Goal: Task Accomplishment & Management: Complete application form

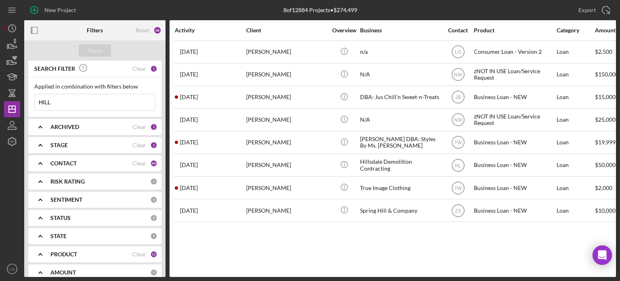
click at [93, 158] on div "CONTACT Clear 44" at bounding box center [103, 163] width 107 height 16
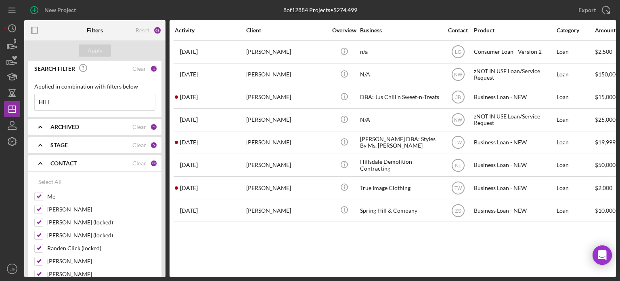
click at [130, 164] on div "CONTACT" at bounding box center [91, 163] width 82 height 6
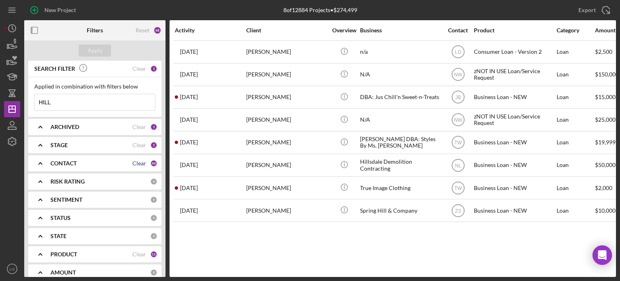
click at [132, 162] on div "Clear" at bounding box center [139, 163] width 14 height 6
click at [101, 164] on div "CONTACT" at bounding box center [100, 163] width 100 height 6
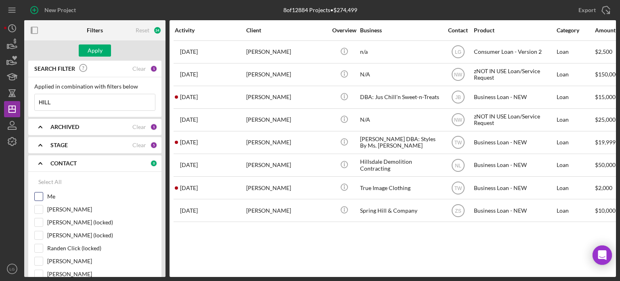
click at [43, 197] on div "Me" at bounding box center [94, 198] width 121 height 13
click at [40, 197] on input "Me" at bounding box center [39, 196] width 8 height 8
checkbox input "true"
click at [105, 54] on button "Apply" at bounding box center [95, 50] width 32 height 12
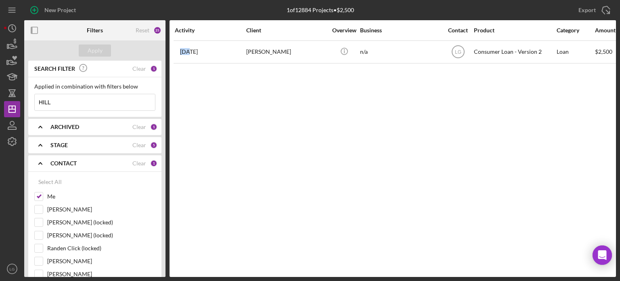
click at [63, 100] on input "HILL" at bounding box center [95, 102] width 120 height 16
click at [63, 99] on input "HILL" at bounding box center [95, 102] width 120 height 16
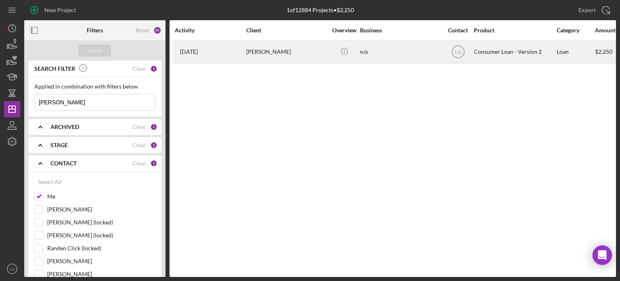
type input "[PERSON_NAME]"
click at [302, 43] on div "[PERSON_NAME]" at bounding box center [286, 51] width 81 height 21
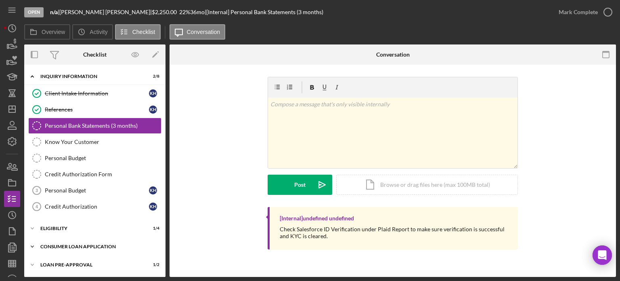
click at [123, 246] on div "Consumer Loan Application" at bounding box center [97, 246] width 115 height 5
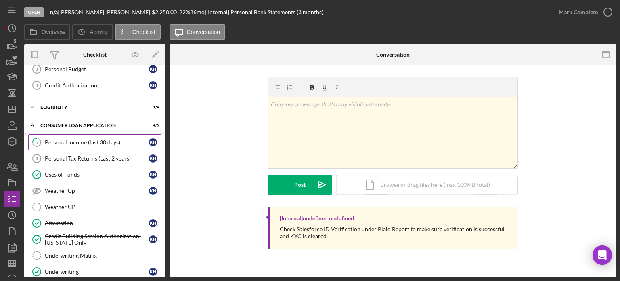
click at [60, 145] on link "5 Personal Income (last 30 days) K H" at bounding box center [94, 142] width 133 height 16
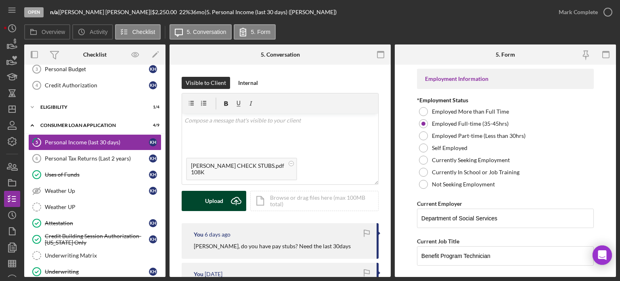
click at [209, 202] on div "Upload" at bounding box center [214, 201] width 18 height 20
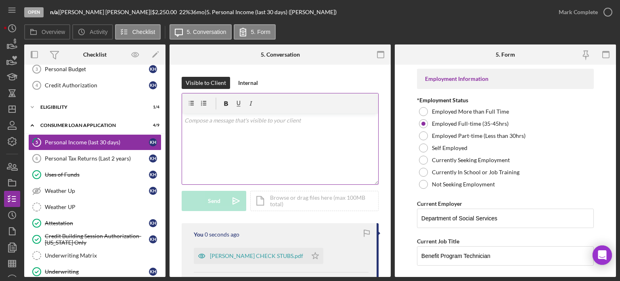
scroll to position [81, 0]
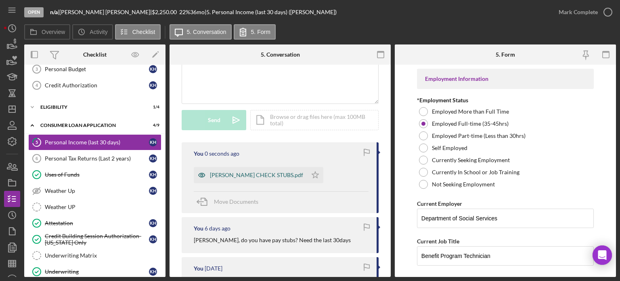
click at [230, 174] on div "[PERSON_NAME] CHECK STUBS.pdf" at bounding box center [256, 175] width 93 height 6
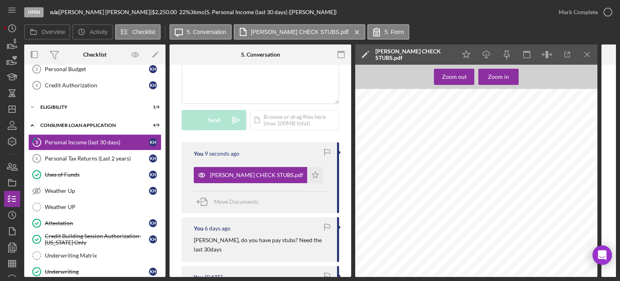
scroll to position [0, 0]
click at [564, 4] on div "Mark Complete" at bounding box center [578, 12] width 39 height 16
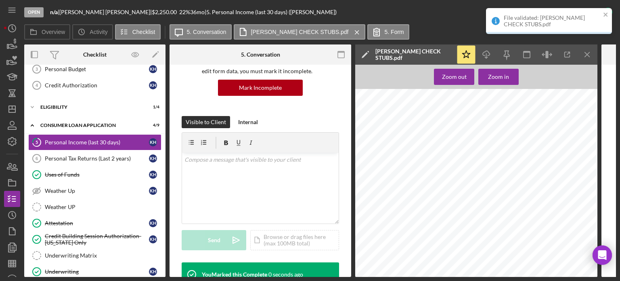
scroll to position [201, 0]
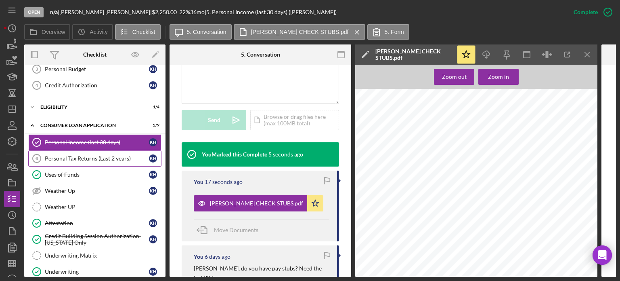
click at [107, 158] on div "Personal Tax Returns (Last 2 years)" at bounding box center [97, 158] width 104 height 6
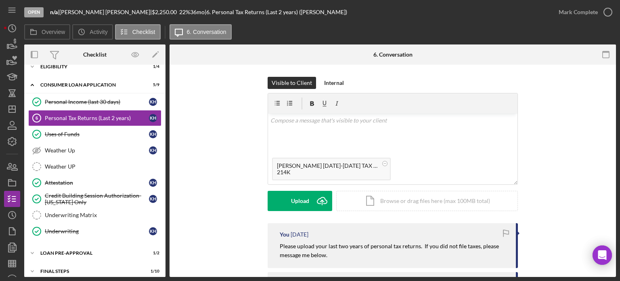
click at [268, 191] on div "Upload Icon/Upload Icon/Document Browse or drag files here (max 100MB total) Ta…" at bounding box center [393, 201] width 250 height 20
click at [271, 195] on button "Upload Icon/Upload" at bounding box center [300, 201] width 65 height 20
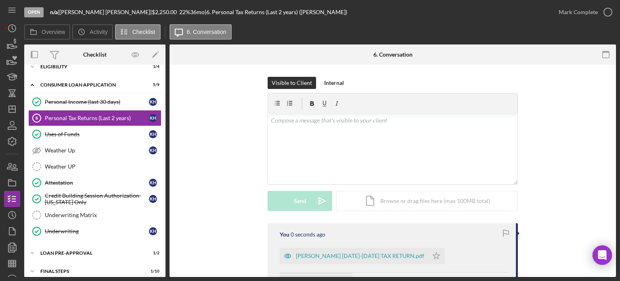
scroll to position [81, 0]
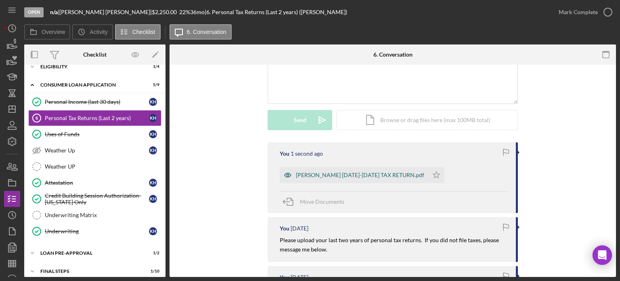
click at [363, 171] on div "[PERSON_NAME] [DATE]-[DATE] TAX RETURN.pdf" at bounding box center [354, 175] width 149 height 16
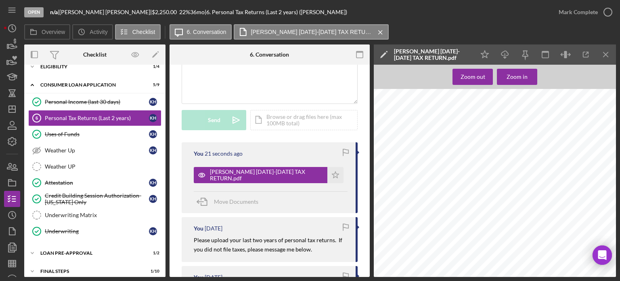
scroll to position [777, 0]
click at [13, 103] on icon "Icon/Dashboard" at bounding box center [12, 109] width 20 height 20
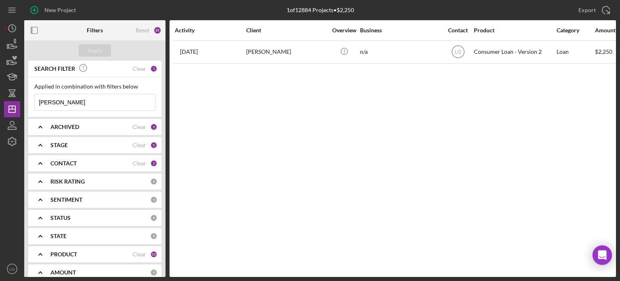
click at [62, 105] on input "[PERSON_NAME]" at bounding box center [95, 102] width 120 height 16
type input "[PERSON_NAME]"
click at [98, 54] on div "Apply" at bounding box center [95, 50] width 15 height 12
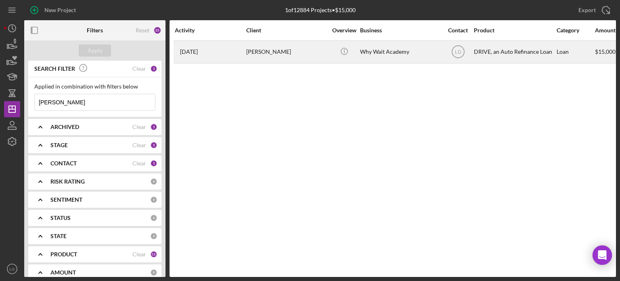
click at [243, 50] on div "[DATE] [PERSON_NAME]" at bounding box center [210, 51] width 71 height 21
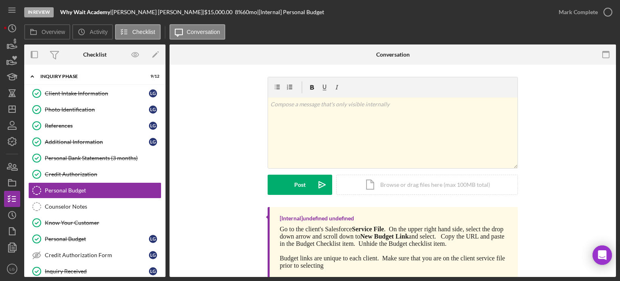
scroll to position [18, 0]
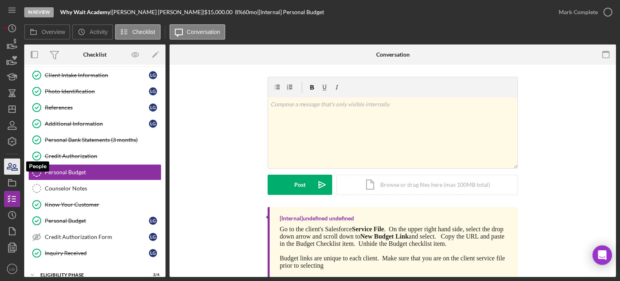
click at [15, 161] on icon "button" at bounding box center [12, 166] width 20 height 20
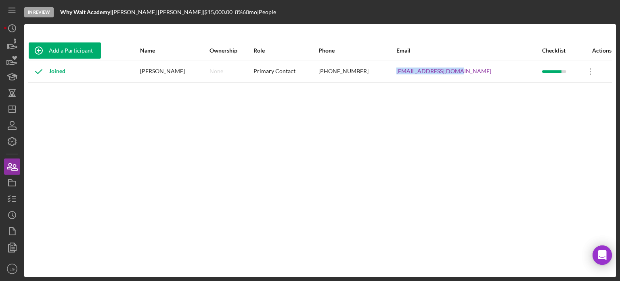
drag, startPoint x: 488, startPoint y: 71, endPoint x: 418, endPoint y: 77, distance: 69.7
click at [418, 77] on tr "Joined [PERSON_NAME] None Primary Contact [PHONE_NUMBER] [EMAIL_ADDRESS][DOMAIN…" at bounding box center [320, 71] width 584 height 21
copy tr "[EMAIL_ADDRESS][DOMAIN_NAME]"
click at [7, 109] on icon "Icon/Dashboard" at bounding box center [12, 109] width 20 height 20
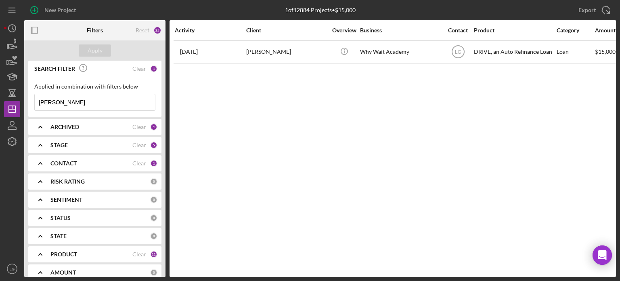
click at [87, 104] on input "[PERSON_NAME]" at bounding box center [95, 102] width 120 height 16
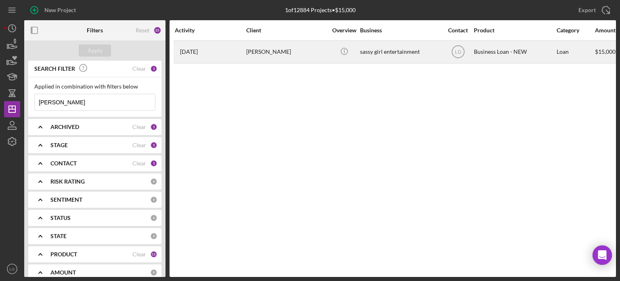
type input "[PERSON_NAME]"
click at [234, 59] on div "[DATE] [PERSON_NAME]" at bounding box center [210, 51] width 71 height 21
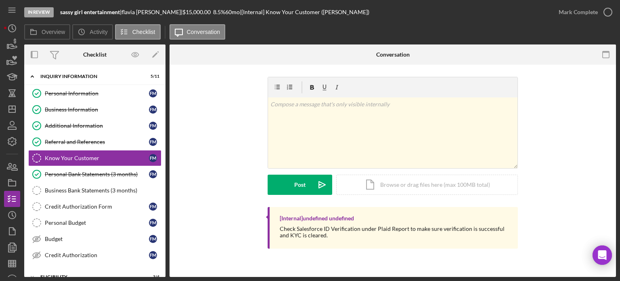
scroll to position [81, 0]
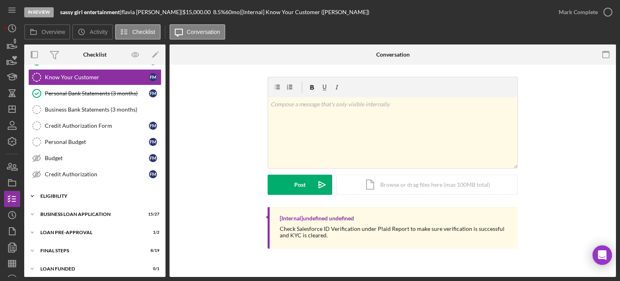
click at [109, 199] on div "Icon/Expander ELIGIBILITY 3 / 4" at bounding box center [94, 196] width 141 height 16
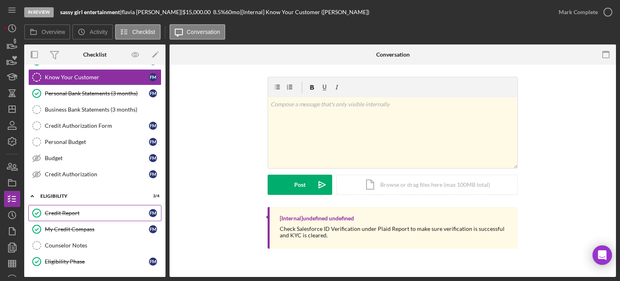
scroll to position [151, 0]
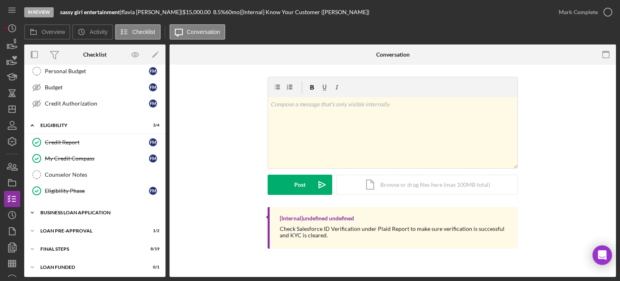
click at [82, 210] on div "BUSINESS LOAN APPLICATION" at bounding box center [97, 212] width 115 height 5
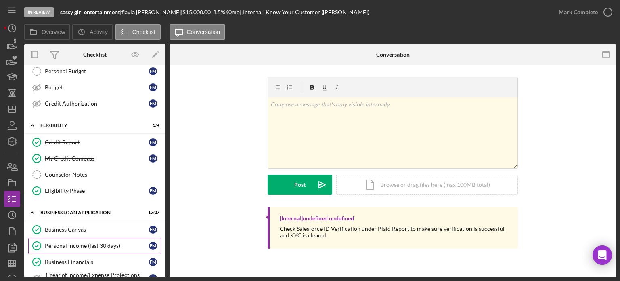
click at [88, 244] on div "Personal Income (last 30 days)" at bounding box center [97, 245] width 104 height 6
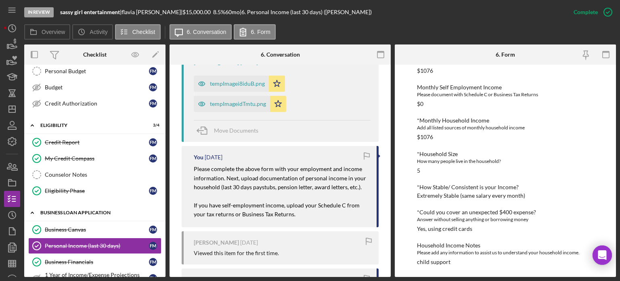
scroll to position [273, 0]
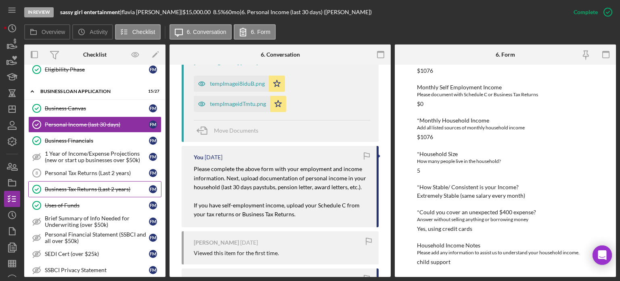
click at [105, 181] on link "Business Tax Returns (Last 2 years) Business Tax Returns (Last 2 years) f m" at bounding box center [94, 189] width 133 height 16
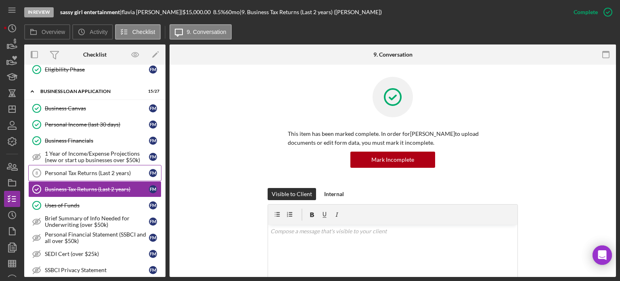
click at [113, 171] on div "Personal Tax Returns (Last 2 years)" at bounding box center [97, 173] width 104 height 6
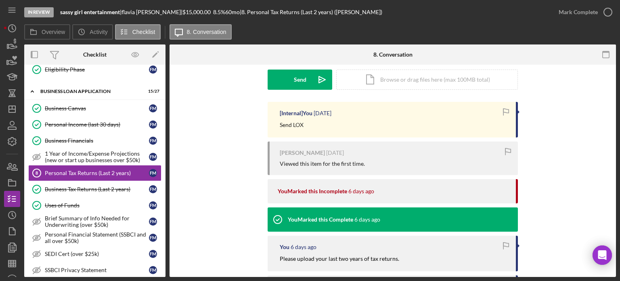
scroll to position [170, 0]
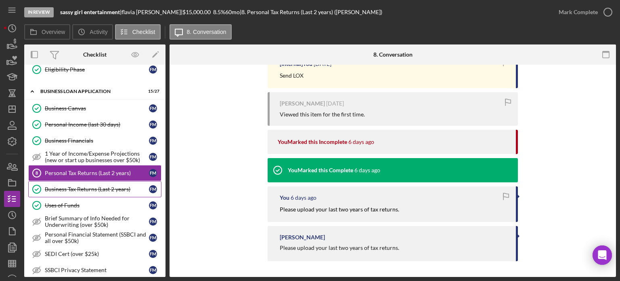
click at [93, 186] on div "Business Tax Returns (Last 2 years)" at bounding box center [97, 189] width 104 height 6
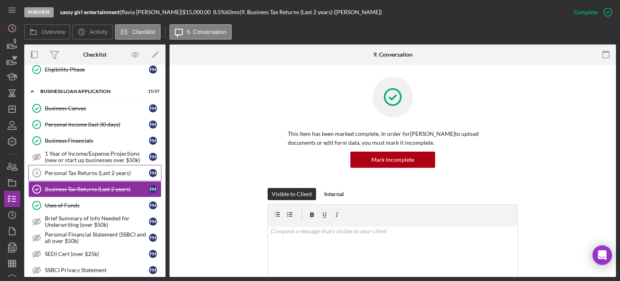
click at [144, 176] on link "Personal Tax Returns (Last 2 years) 8 Personal Tax Returns (Last 2 years) f m" at bounding box center [94, 173] width 133 height 16
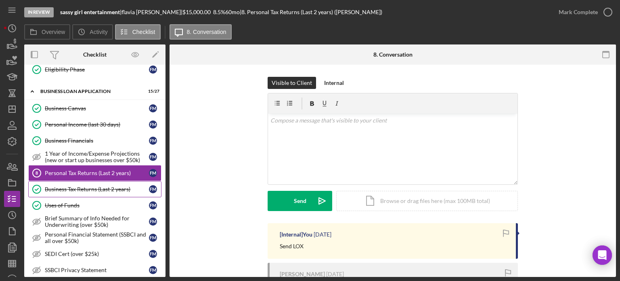
drag, startPoint x: 97, startPoint y: 187, endPoint x: 97, endPoint y: 178, distance: 9.3
click at [97, 187] on div "Business Tax Returns (Last 2 years)" at bounding box center [97, 189] width 104 height 6
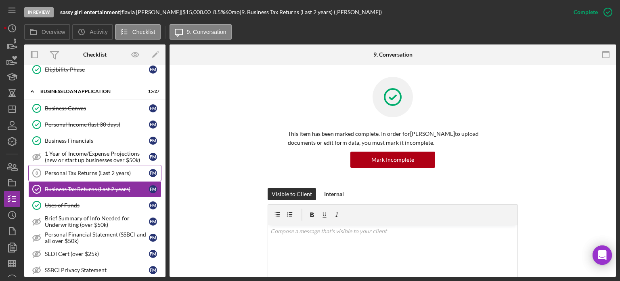
click at [99, 170] on div "Personal Tax Returns (Last 2 years)" at bounding box center [97, 173] width 104 height 6
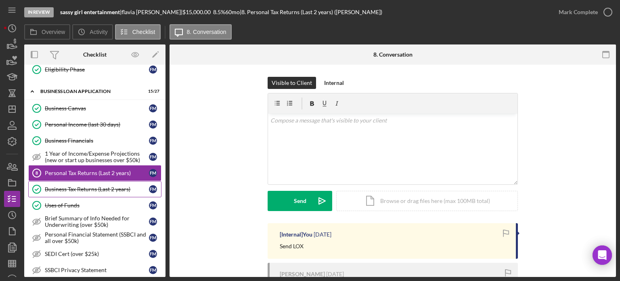
click at [105, 197] on link "Uses of Funds Uses of Funds f m" at bounding box center [94, 205] width 133 height 16
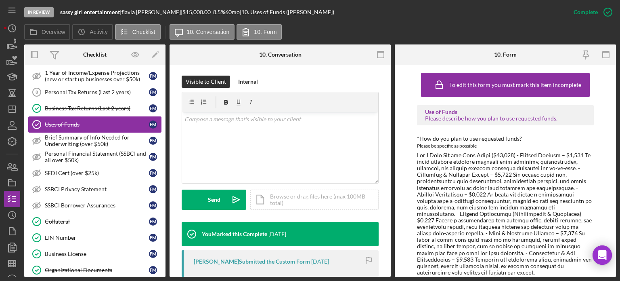
scroll to position [313, 0]
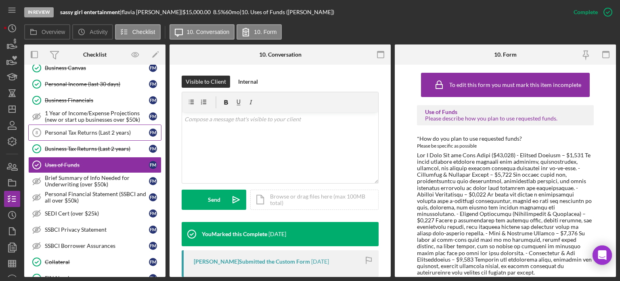
click at [98, 129] on div "Personal Tax Returns (Last 2 years)" at bounding box center [97, 132] width 104 height 6
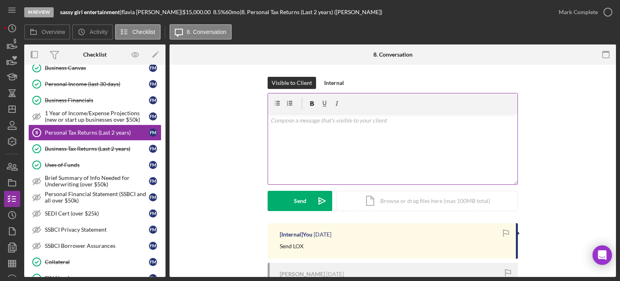
scroll to position [121, 0]
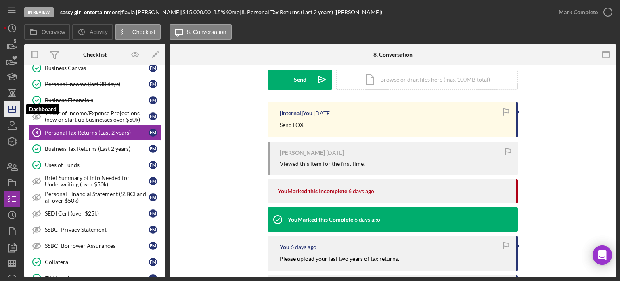
click at [14, 108] on icon "Icon/Dashboard" at bounding box center [12, 109] width 20 height 20
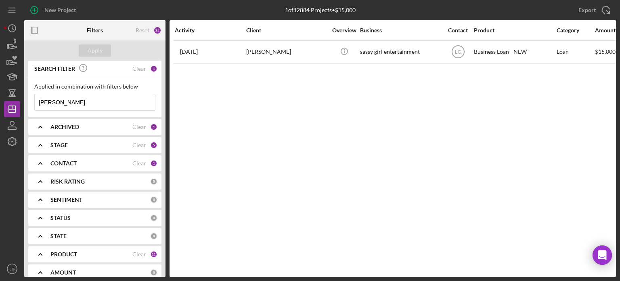
click at [82, 100] on input "[PERSON_NAME]" at bounding box center [95, 102] width 120 height 16
click at [136, 67] on div "Clear" at bounding box center [139, 68] width 14 height 6
click at [92, 48] on div "Apply" at bounding box center [95, 50] width 15 height 12
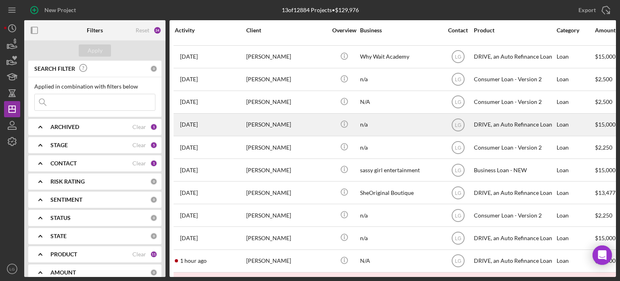
scroll to position [68, 0]
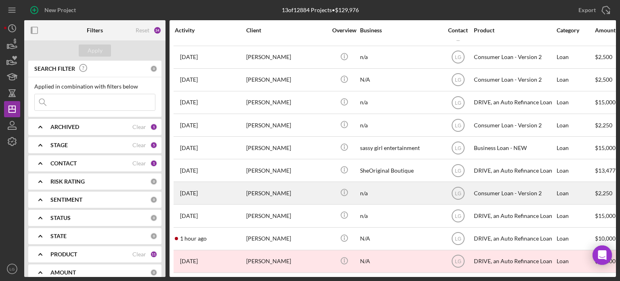
click at [239, 195] on div "[DATE] [PERSON_NAME]" at bounding box center [210, 192] width 71 height 21
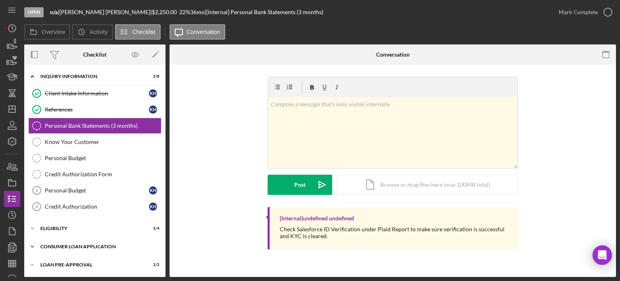
click at [124, 247] on div "Icon/Expander Consumer Loan Application 5 / 9" at bounding box center [94, 246] width 141 height 16
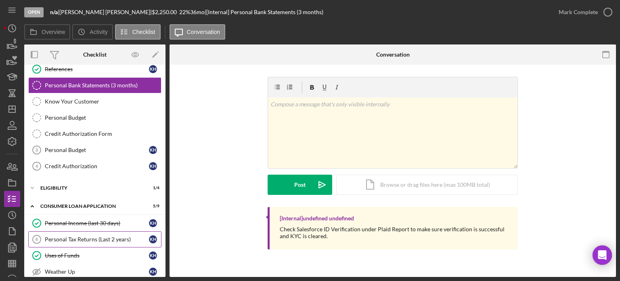
scroll to position [162, 0]
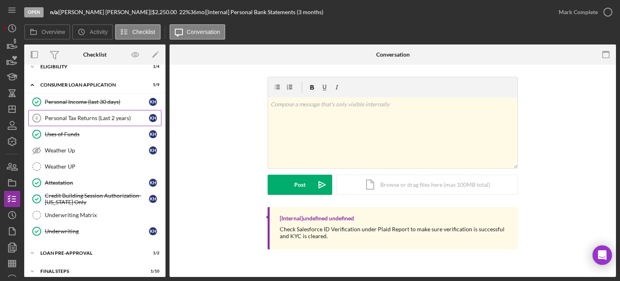
click at [63, 111] on link "Personal Tax Returns (Last 2 years) 6 Personal Tax Returns (Last 2 years) K H" at bounding box center [94, 118] width 133 height 16
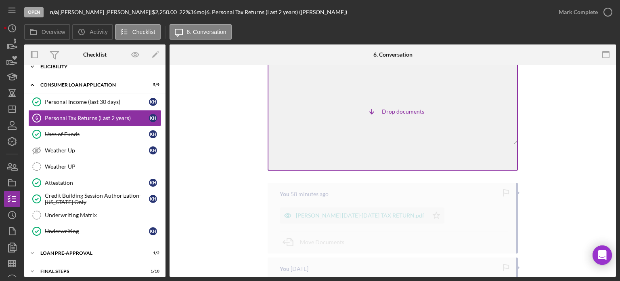
scroll to position [58, 0]
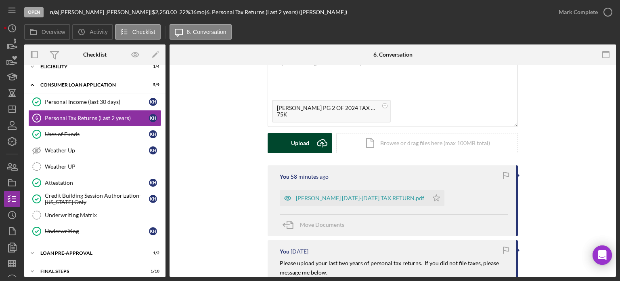
click at [306, 150] on div "Upload" at bounding box center [300, 143] width 18 height 20
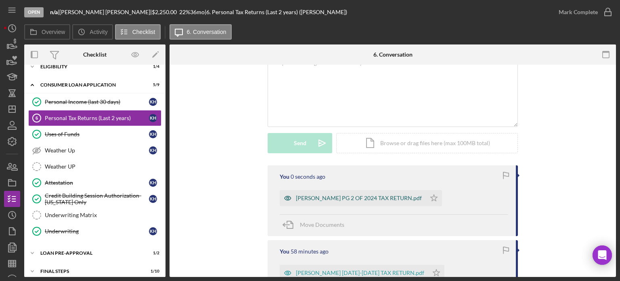
click at [365, 195] on div "[PERSON_NAME] PG 2 OF 2024 TAX RETURN.pdf" at bounding box center [359, 198] width 126 height 6
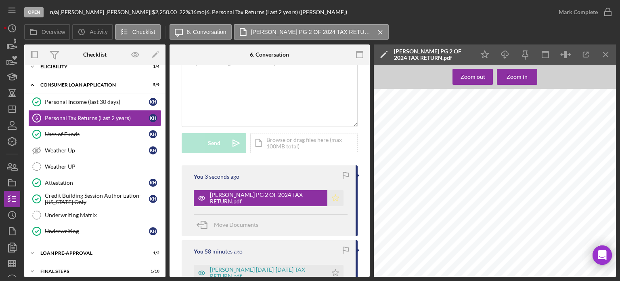
click at [328, 205] on icon "Icon/Star" at bounding box center [336, 198] width 16 height 16
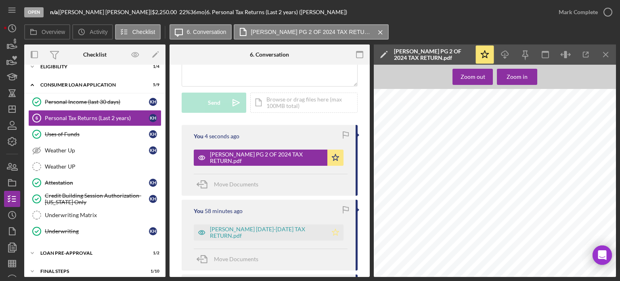
click at [328, 230] on icon "Icon/Star" at bounding box center [336, 232] width 16 height 16
click at [230, 231] on div "[PERSON_NAME] [DATE]-[DATE] TAX RETURN.pdf" at bounding box center [266, 232] width 113 height 13
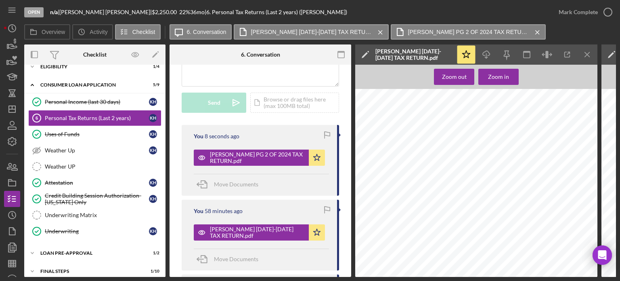
scroll to position [780, 0]
click at [581, 12] on div "Mark Complete" at bounding box center [578, 12] width 39 height 16
